Goal: Task Accomplishment & Management: Use online tool/utility

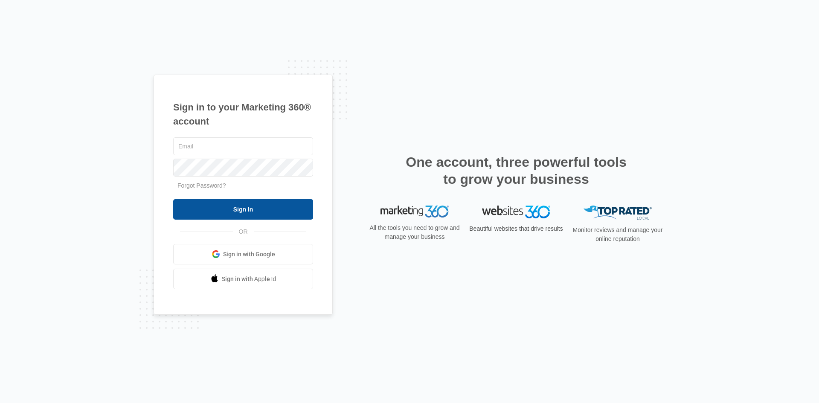
type input "[EMAIL_ADDRESS][DOMAIN_NAME]"
click at [239, 210] on input "Sign In" at bounding box center [243, 209] width 140 height 20
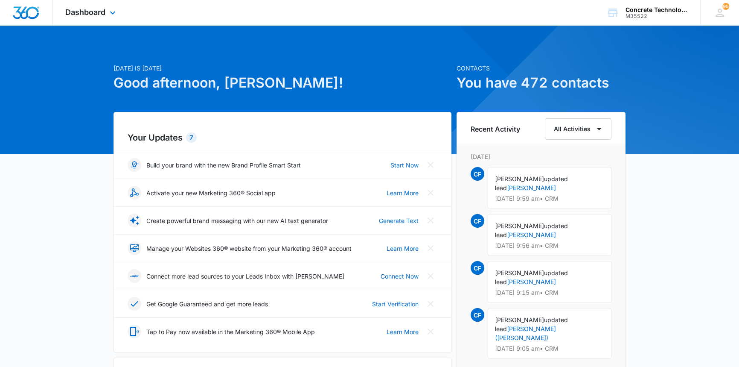
click at [106, 9] on div "Dashboard Apps Reputation Websites Forms CRM Email Social Content Ads Intellige…" at bounding box center [91, 12] width 78 height 25
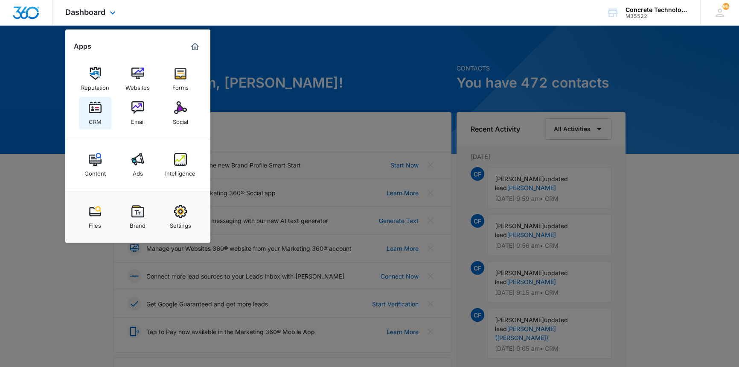
click at [92, 106] on img at bounding box center [95, 107] width 13 height 13
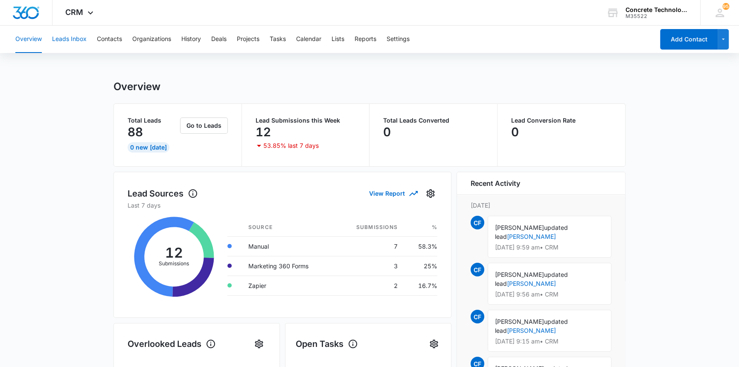
click at [64, 40] on button "Leads Inbox" at bounding box center [69, 39] width 35 height 27
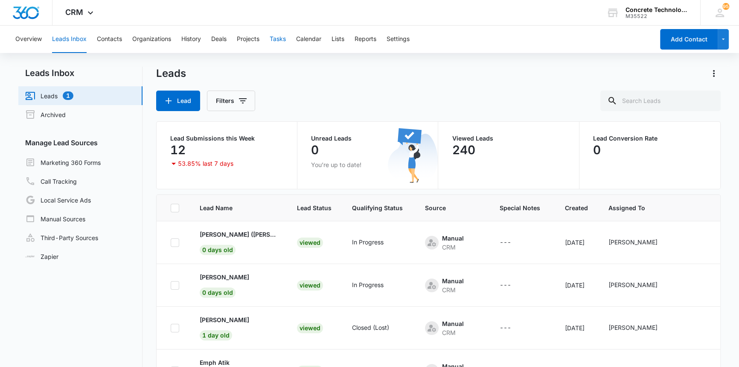
click at [284, 40] on button "Tasks" at bounding box center [278, 39] width 16 height 27
